Goal: Check status: Check status

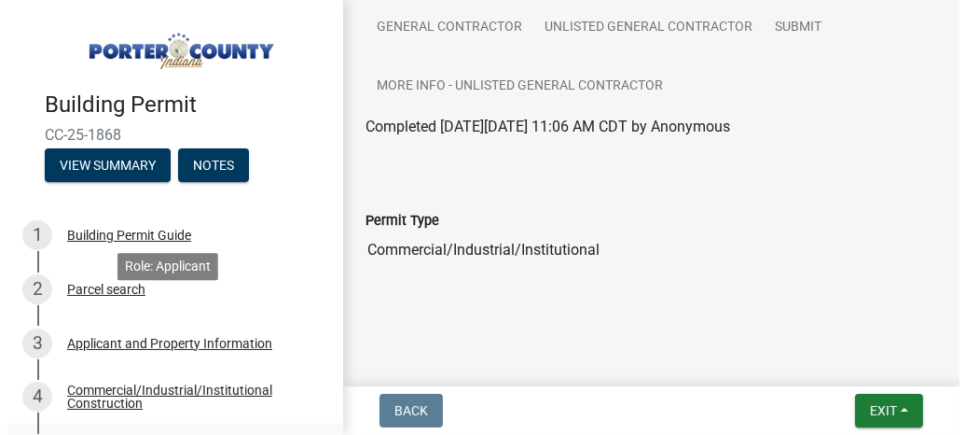
scroll to position [342, 0]
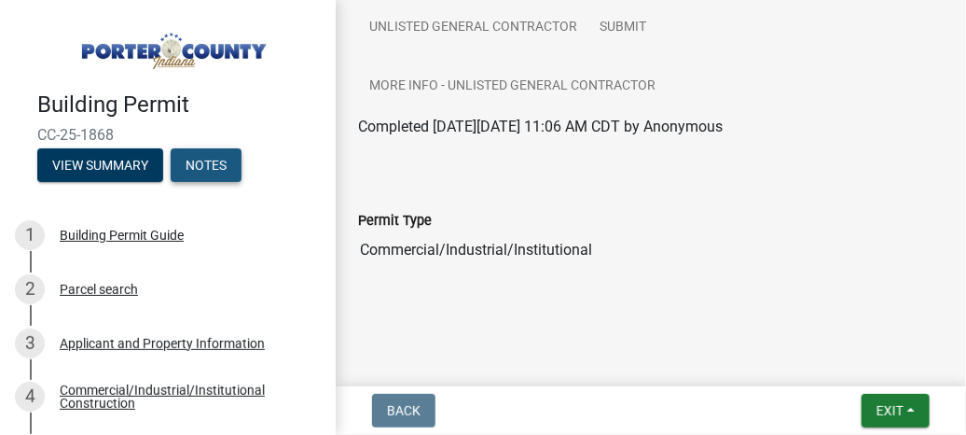
click at [197, 165] on button "Notes" at bounding box center [206, 165] width 71 height 34
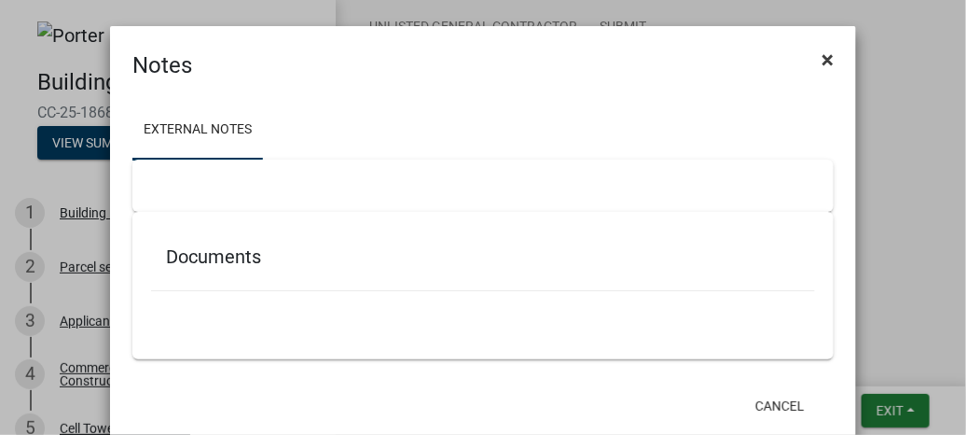
click at [822, 61] on span "×" at bounding box center [828, 60] width 12 height 26
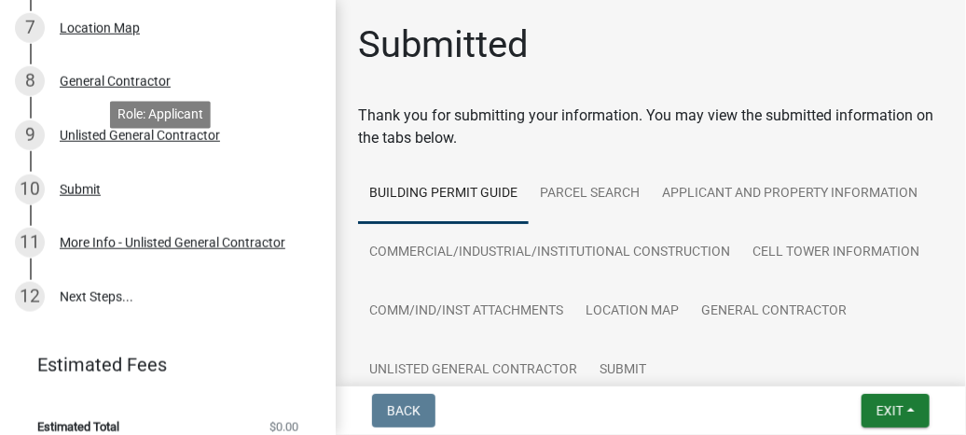
scroll to position [526, 0]
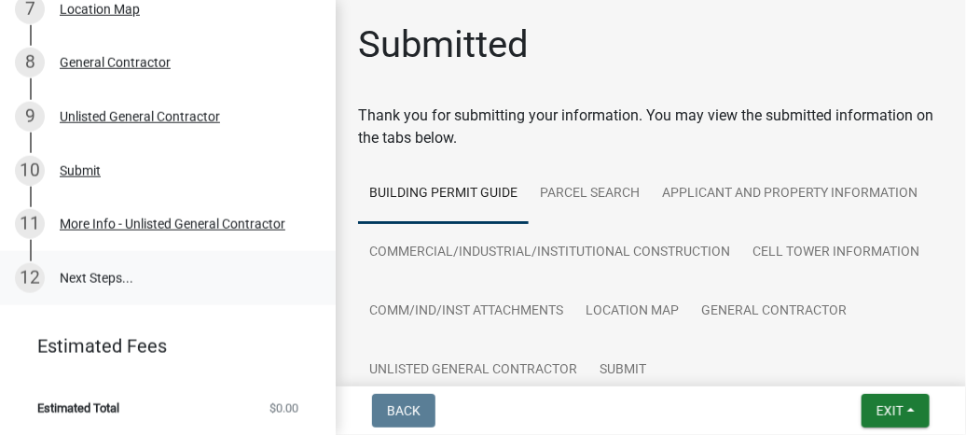
click at [102, 279] on link "12 Next Steps..." at bounding box center [168, 278] width 336 height 54
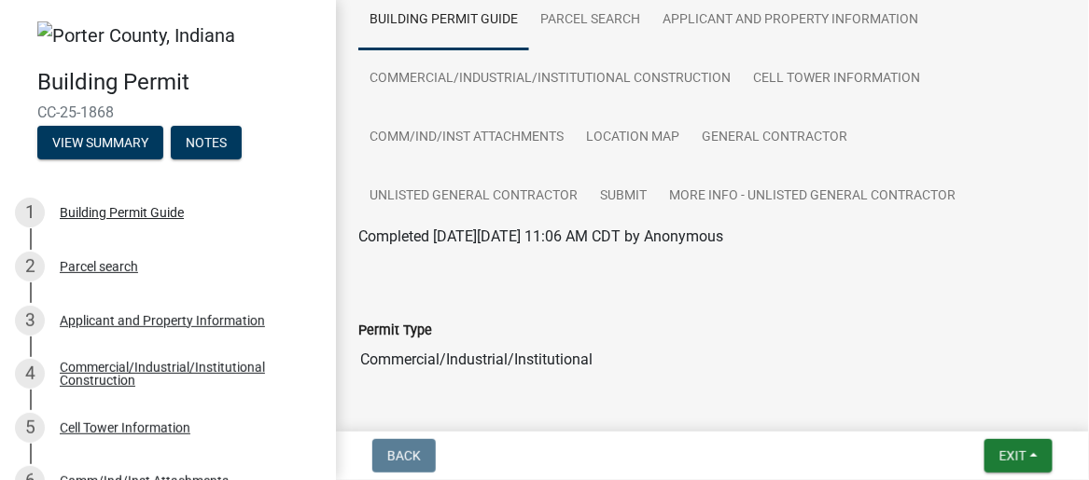
scroll to position [122, 0]
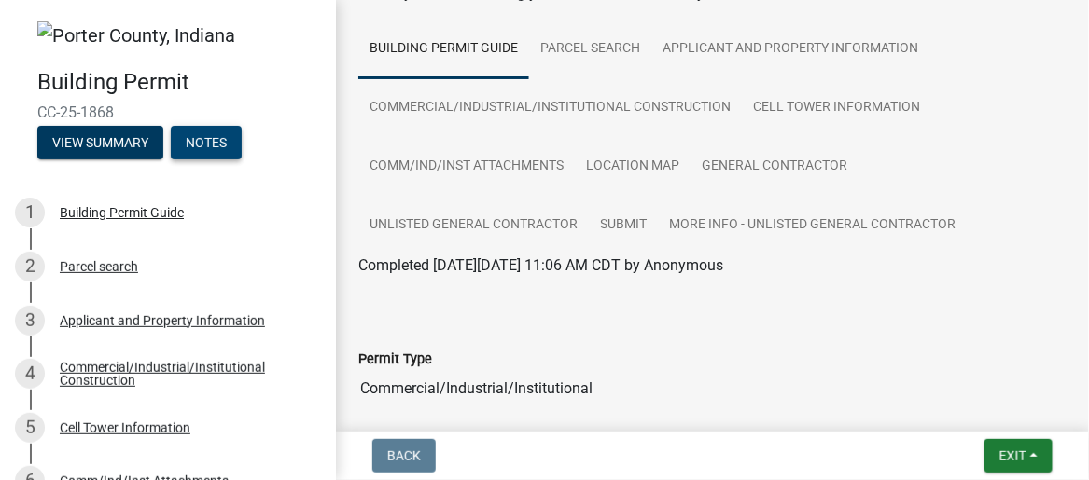
click at [223, 140] on button "Notes" at bounding box center [206, 143] width 71 height 34
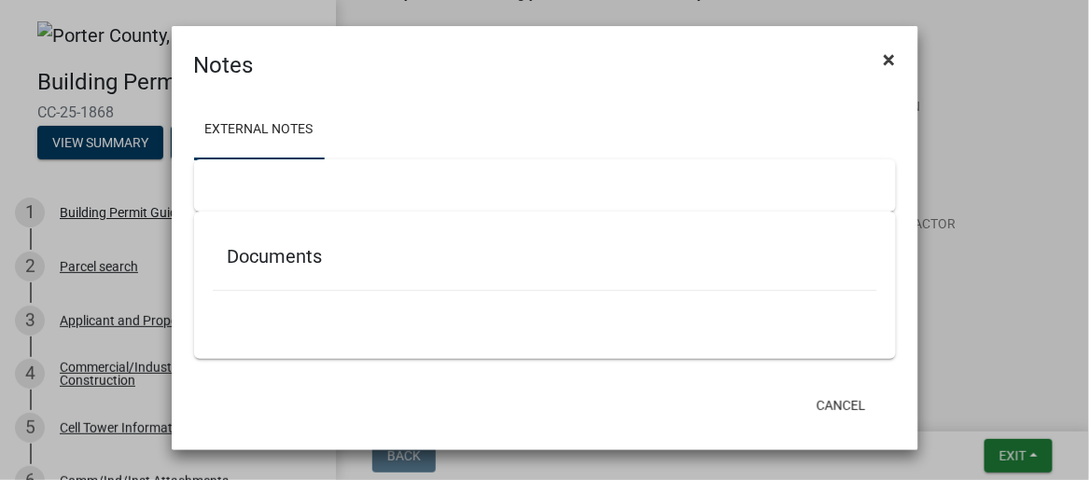
click at [892, 57] on span "×" at bounding box center [889, 60] width 12 height 26
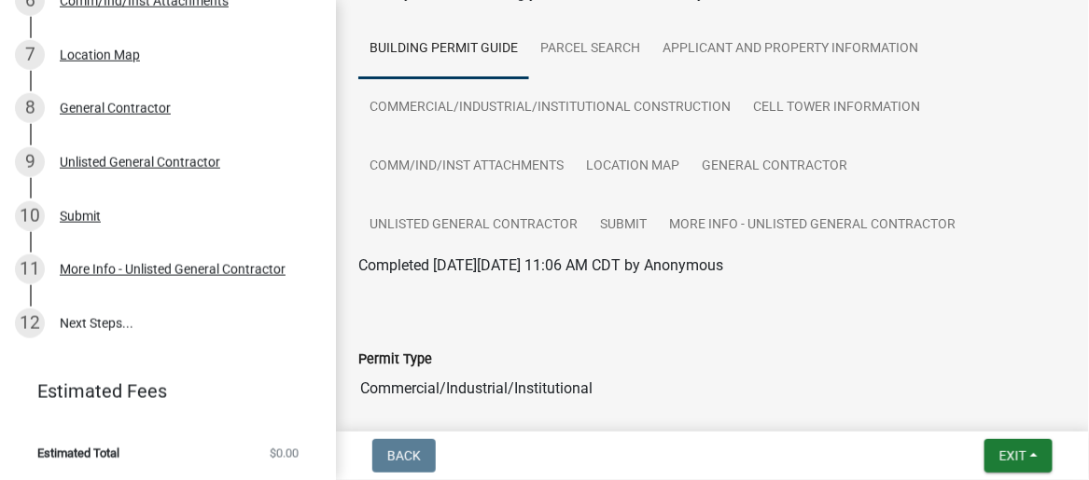
scroll to position [480, 0]
click at [138, 271] on div "More Info - Unlisted General Contractor" at bounding box center [173, 269] width 226 height 13
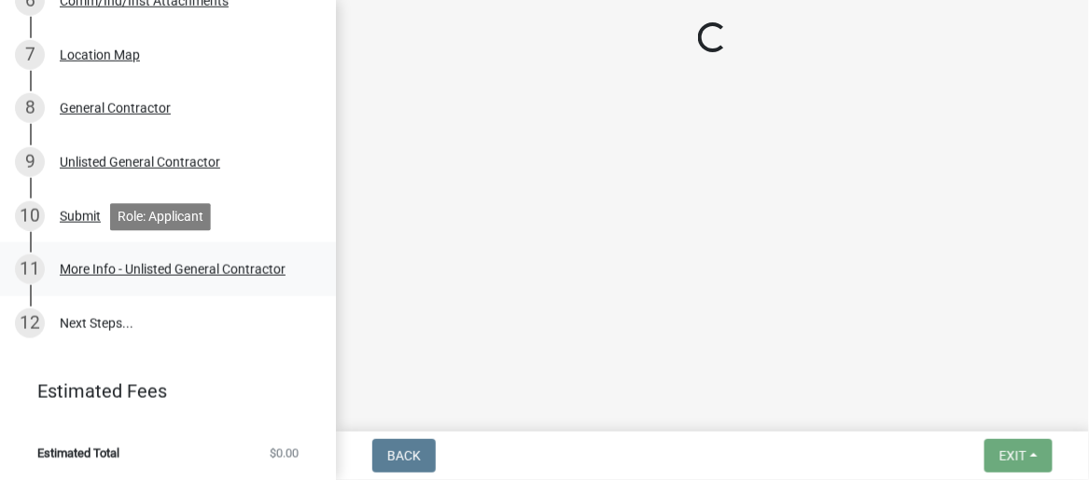
scroll to position [0, 0]
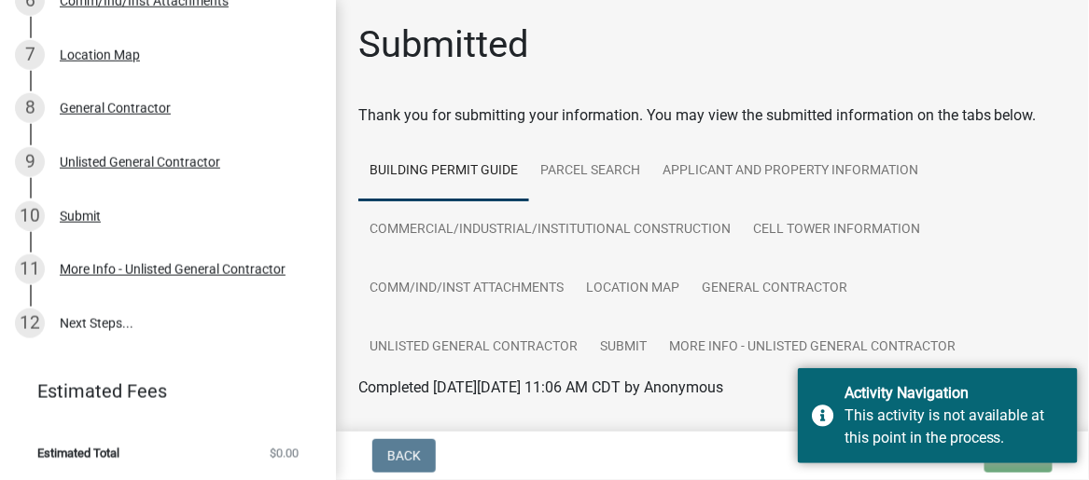
click at [702, 421] on div at bounding box center [712, 421] width 736 height 15
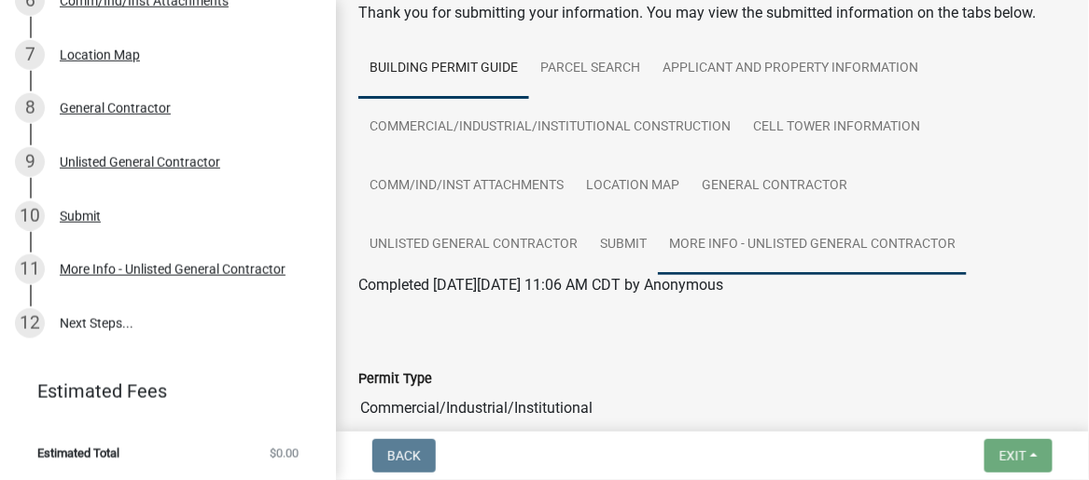
scroll to position [187, 0]
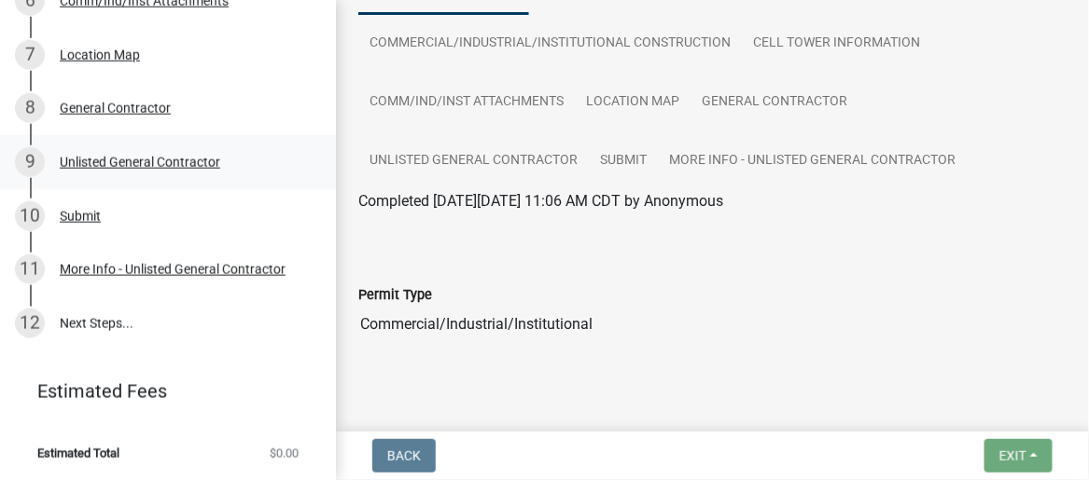
click at [169, 160] on div "Unlisted General Contractor" at bounding box center [140, 162] width 160 height 13
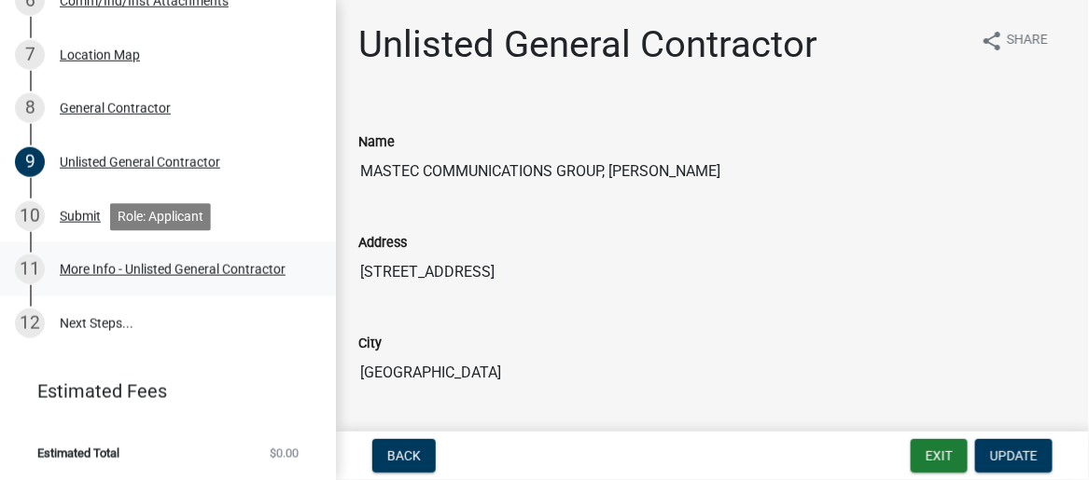
click at [154, 269] on div "More Info - Unlisted General Contractor" at bounding box center [173, 269] width 226 height 13
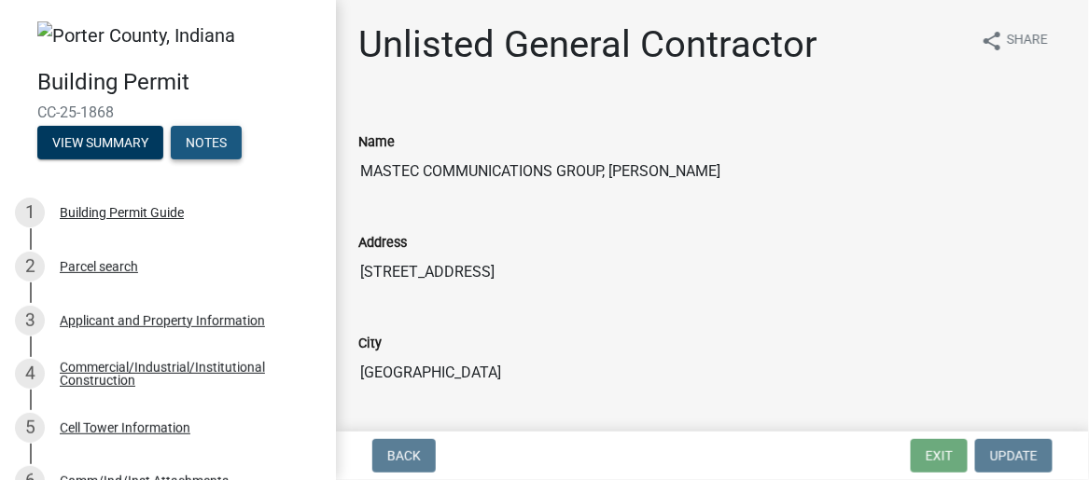
click at [221, 136] on button "Notes" at bounding box center [206, 143] width 71 height 34
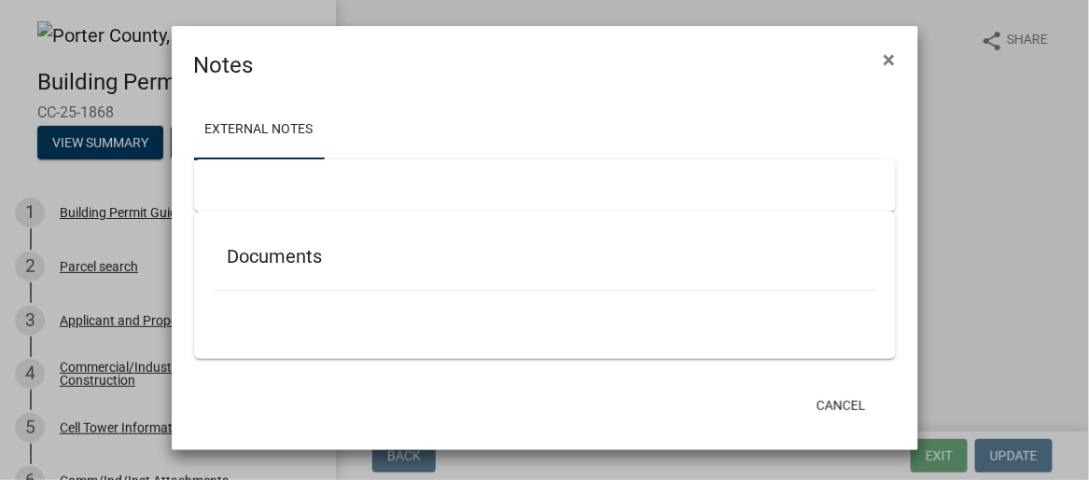
click at [296, 178] on div at bounding box center [544, 186] width 701 height 52
click at [275, 132] on link "External Notes" at bounding box center [259, 131] width 131 height 60
click at [311, 260] on h5 "Documents" at bounding box center [545, 256] width 634 height 22
click at [838, 407] on button "Cancel" at bounding box center [840, 406] width 79 height 34
